Goal: Check status: Check status

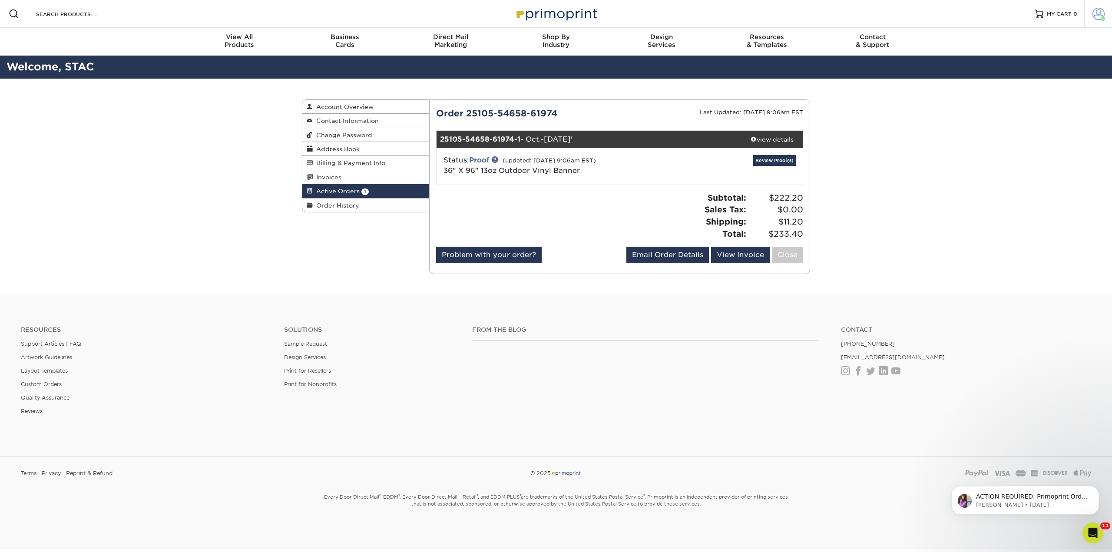
click at [1095, 16] on span at bounding box center [1099, 14] width 12 height 12
click at [1034, 80] on link "Active Orders" at bounding box center [1047, 82] width 109 height 12
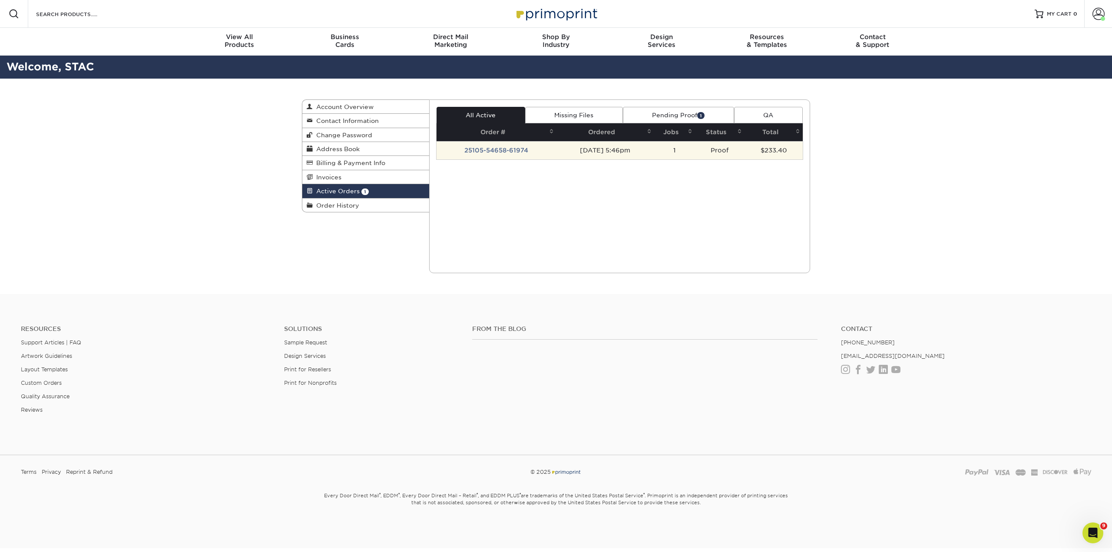
click at [515, 150] on td "25105-54658-61974" at bounding box center [497, 150] width 120 height 18
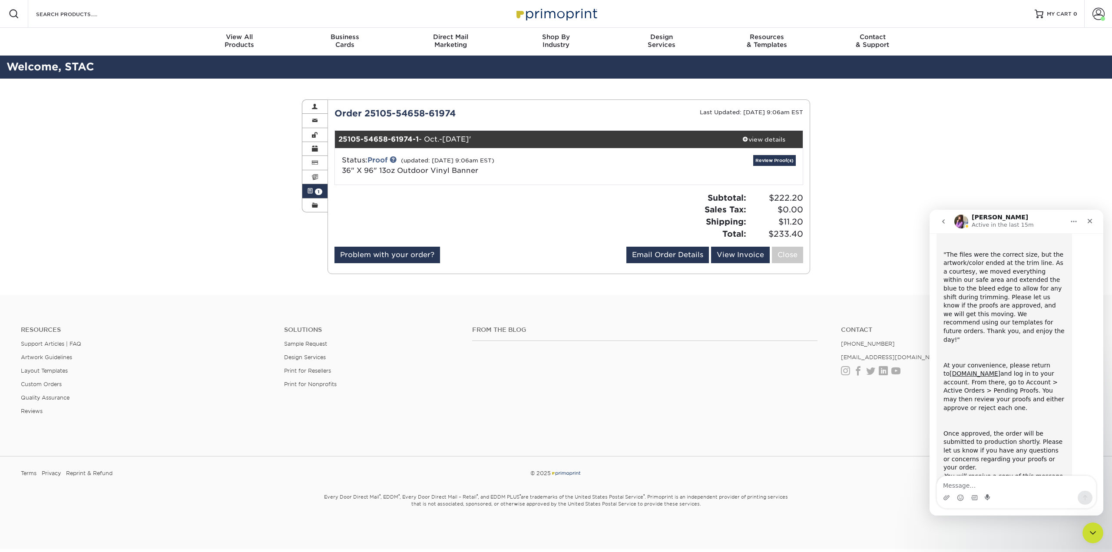
scroll to position [89, 0]
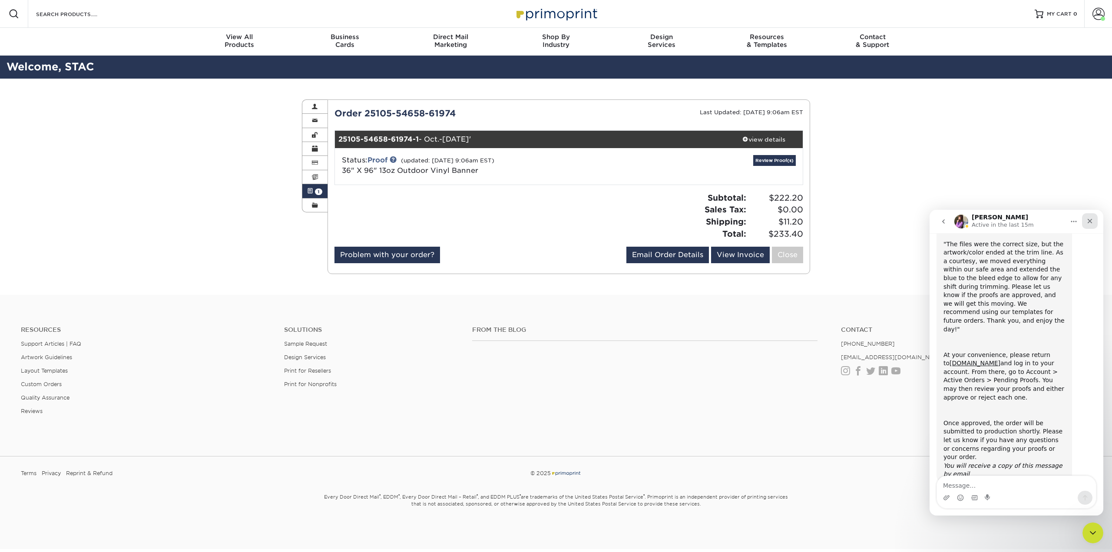
click at [1090, 225] on div "Close" at bounding box center [1090, 221] width 16 height 16
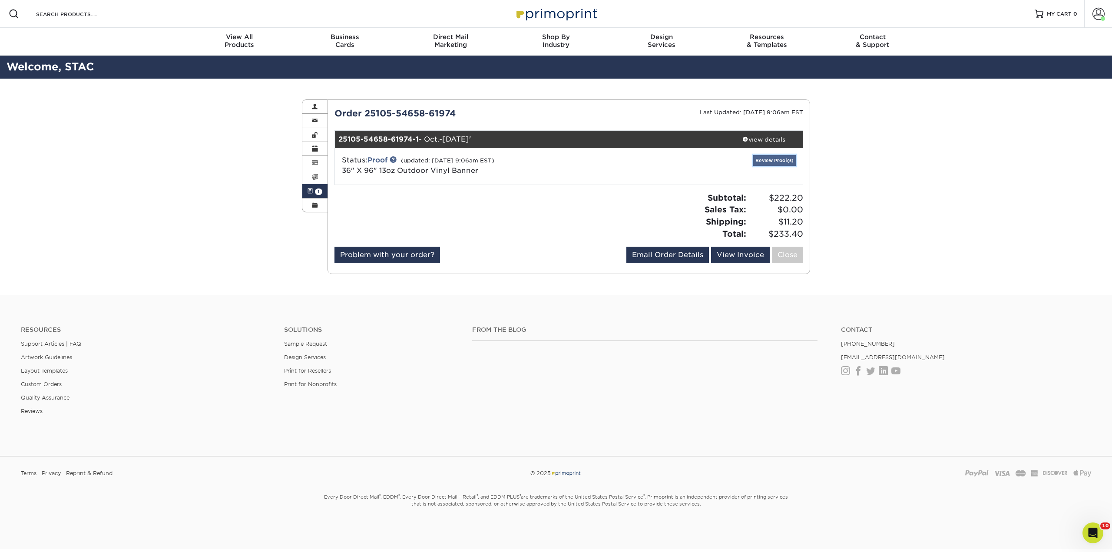
click at [769, 160] on link "Review Proof(s)" at bounding box center [774, 160] width 43 height 11
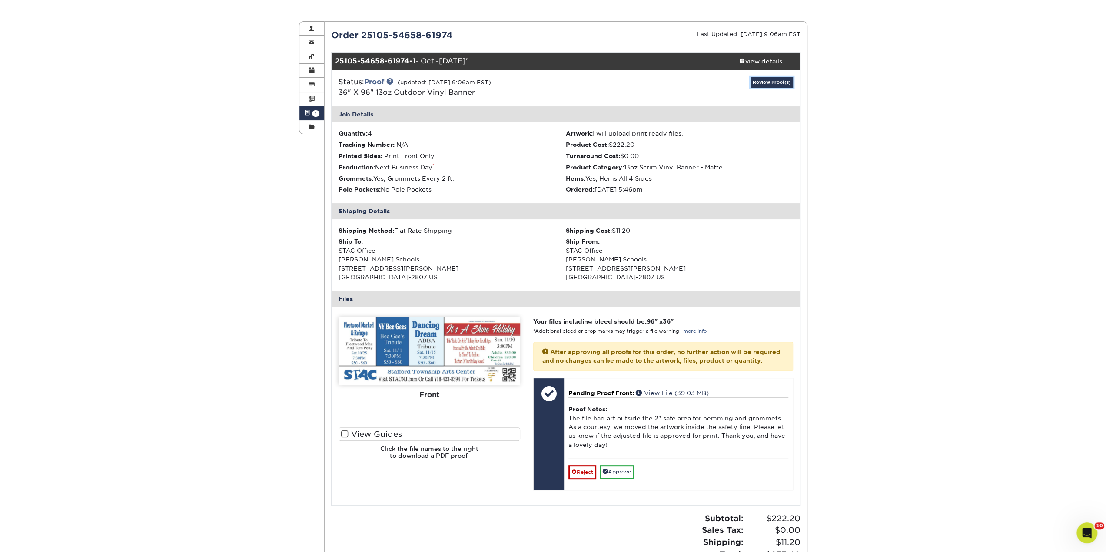
scroll to position [87, 0]
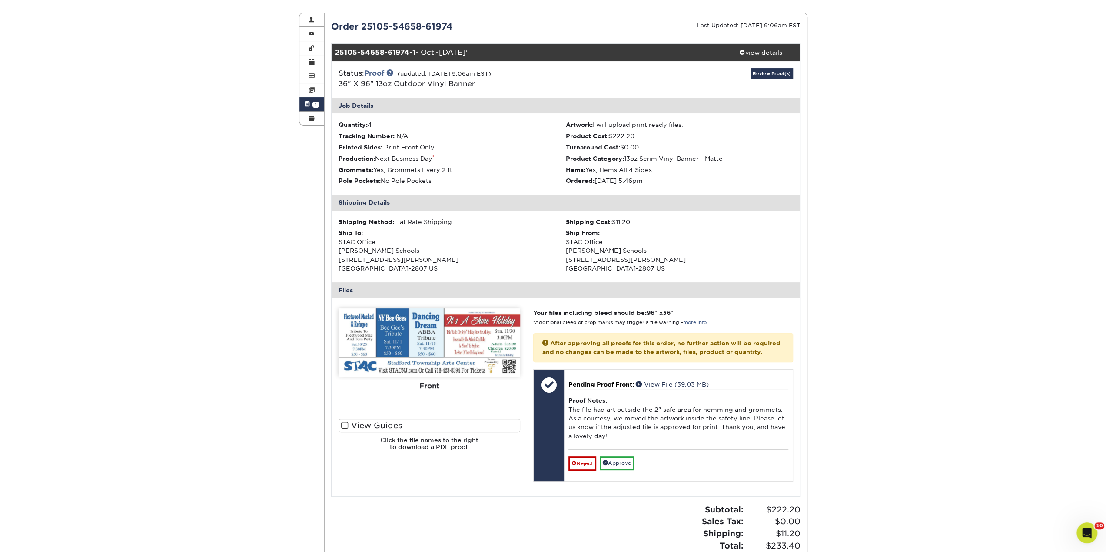
click at [464, 329] on img at bounding box center [429, 342] width 182 height 68
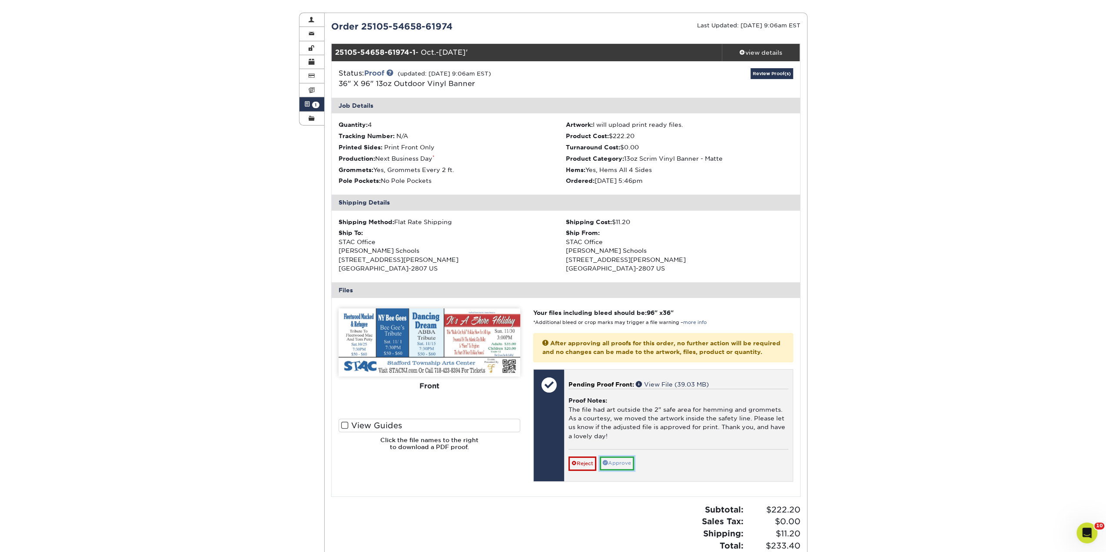
click at [616, 464] on link "Approve" at bounding box center [617, 463] width 34 height 13
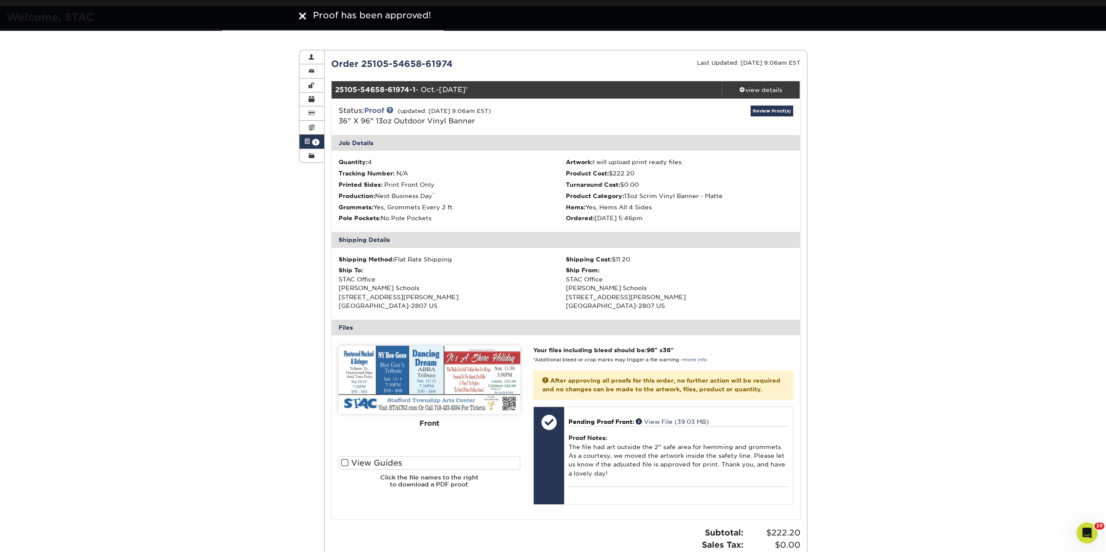
scroll to position [0, 0]
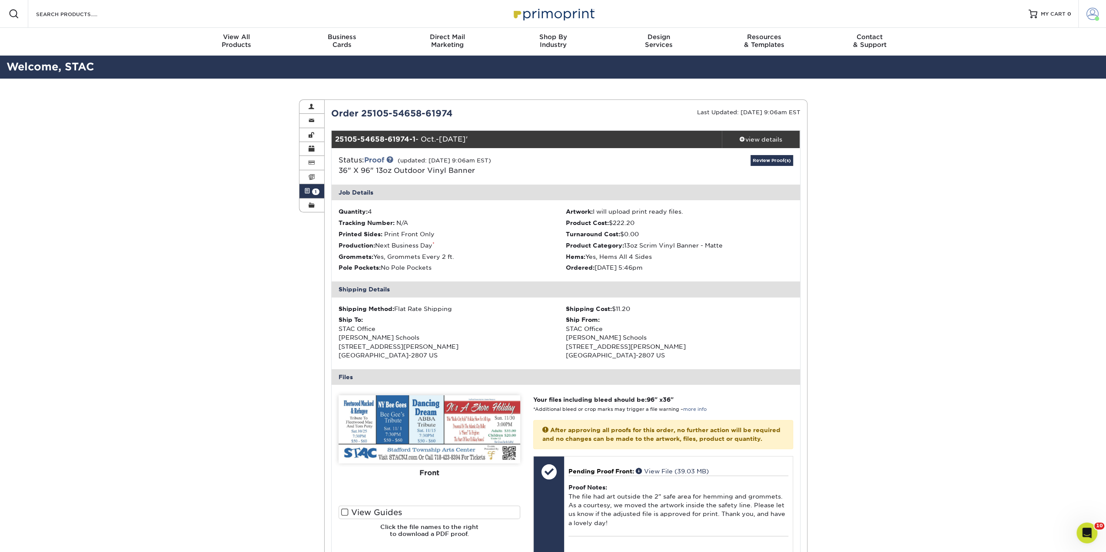
click at [1094, 10] on span at bounding box center [1092, 14] width 12 height 12
click at [1032, 71] on link "Account Dashboard" at bounding box center [1040, 70] width 109 height 12
